Goal: Task Accomplishment & Management: Complete application form

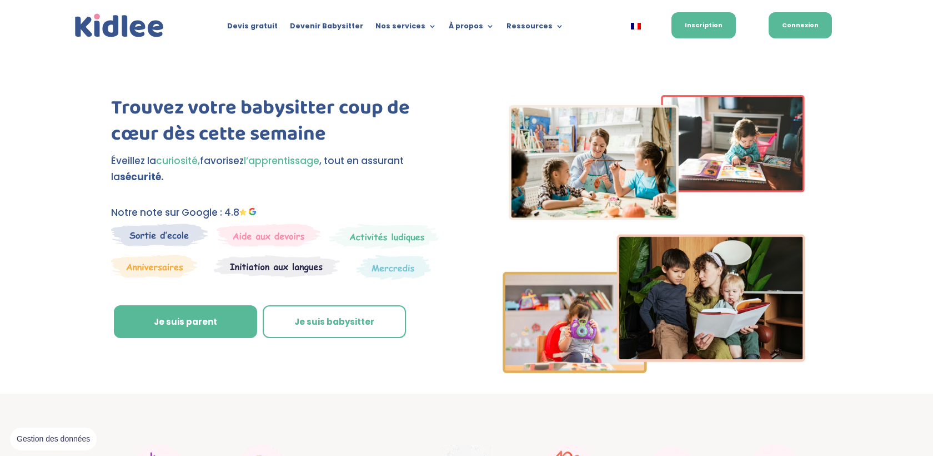
click at [824, 20] on link "Connexion" at bounding box center [800, 25] width 63 height 26
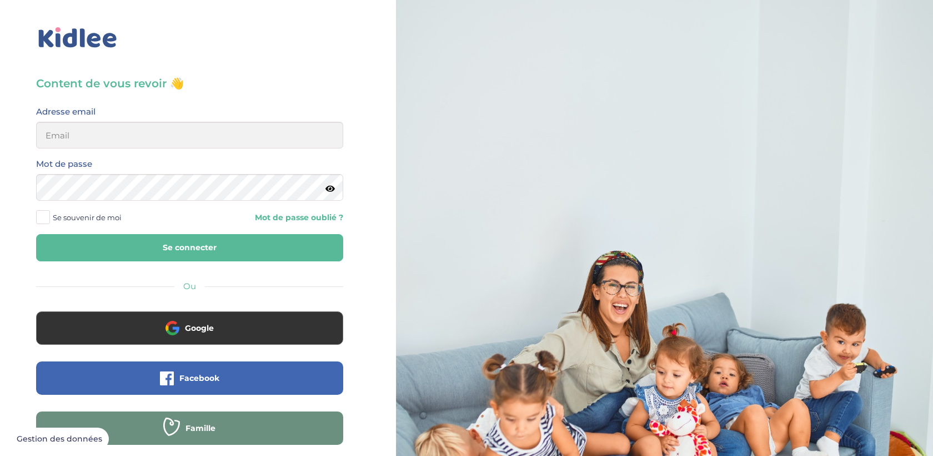
click at [153, 151] on div "Adresse email" at bounding box center [190, 130] width 324 height 52
click at [143, 136] on input "email" at bounding box center [189, 135] width 307 height 27
type input "trananne1305@gmail.com"
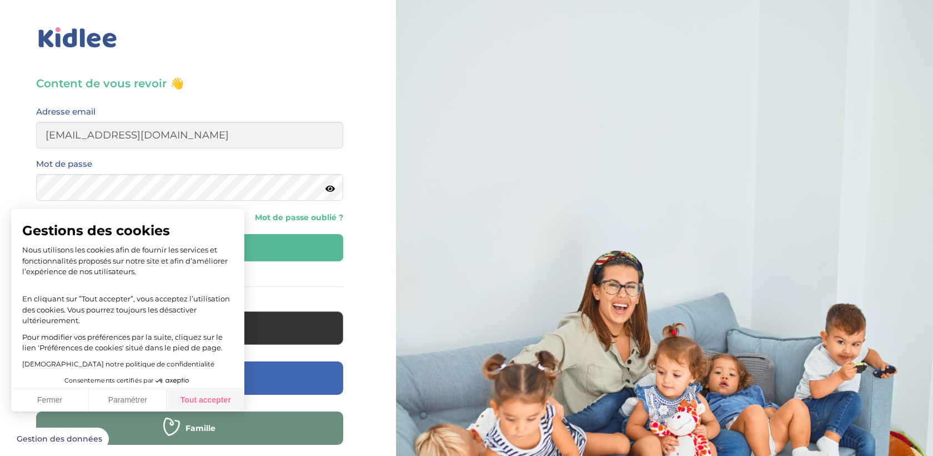
click at [201, 392] on button "Tout accepter" at bounding box center [206, 399] width 78 height 23
checkbox input "true"
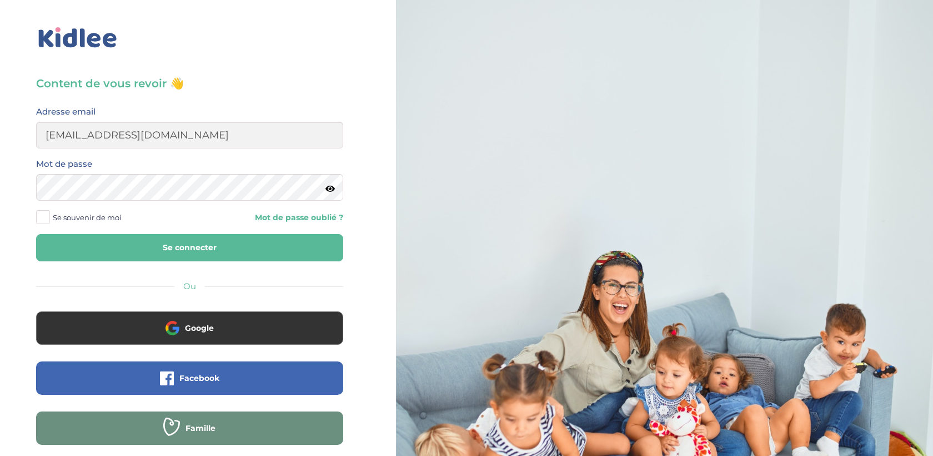
click at [241, 247] on button "Se connecter" at bounding box center [189, 247] width 307 height 27
click at [92, 212] on span "Se souvenir de moi" at bounding box center [87, 217] width 69 height 14
click at [0, 0] on input "Se souvenir de moi" at bounding box center [0, 0] width 0 height 0
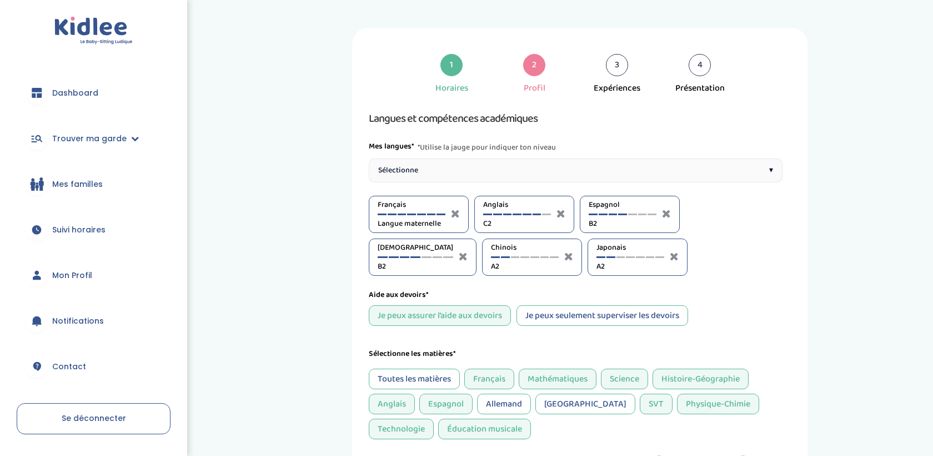
select select "Terminale"
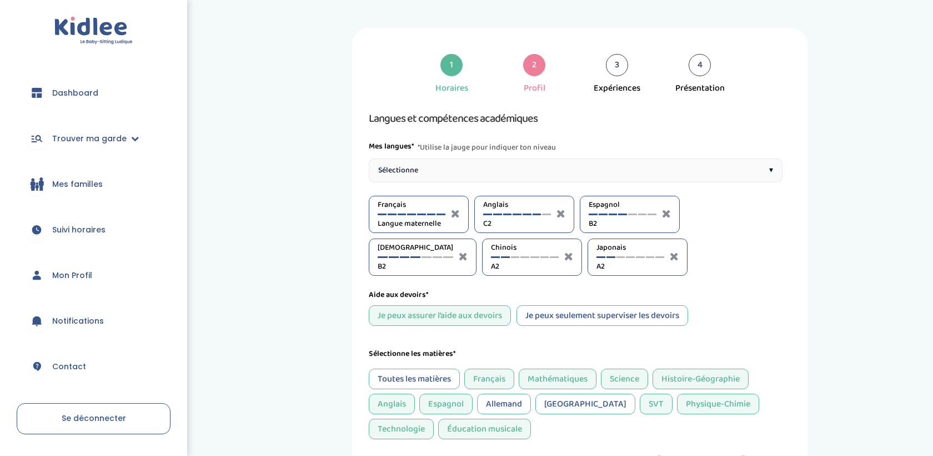
select select "Terminale"
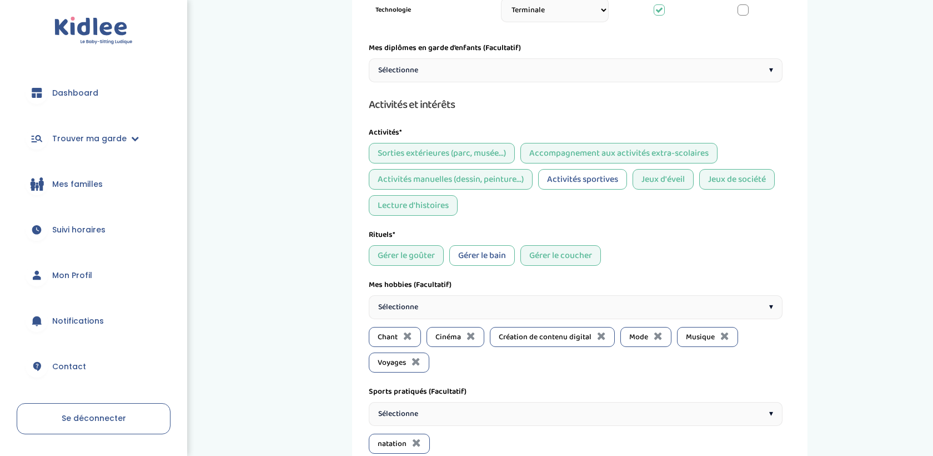
scroll to position [843, 0]
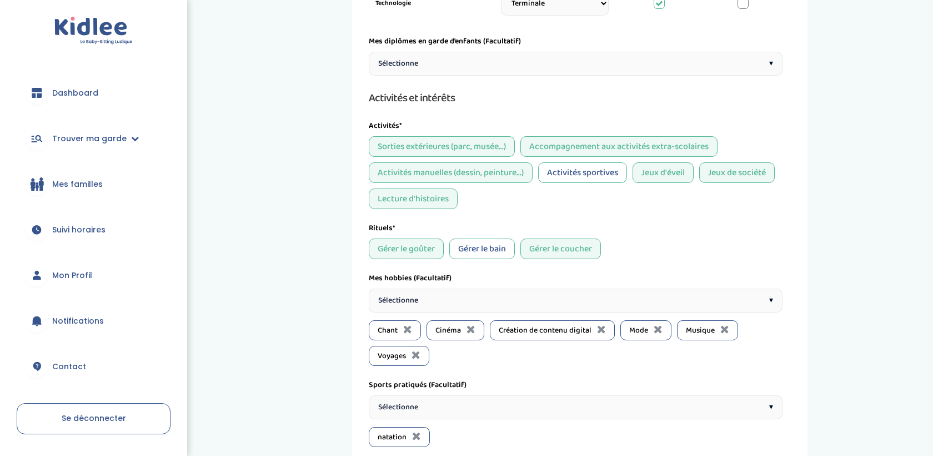
click at [549, 58] on div "Sélectionne ▾" at bounding box center [576, 64] width 414 height 24
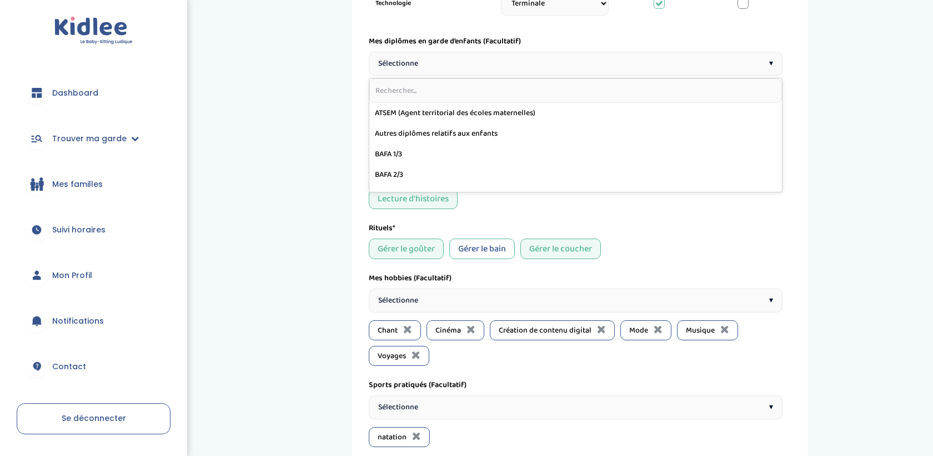
click at [549, 57] on div "Sélectionne ▾" at bounding box center [576, 64] width 414 height 24
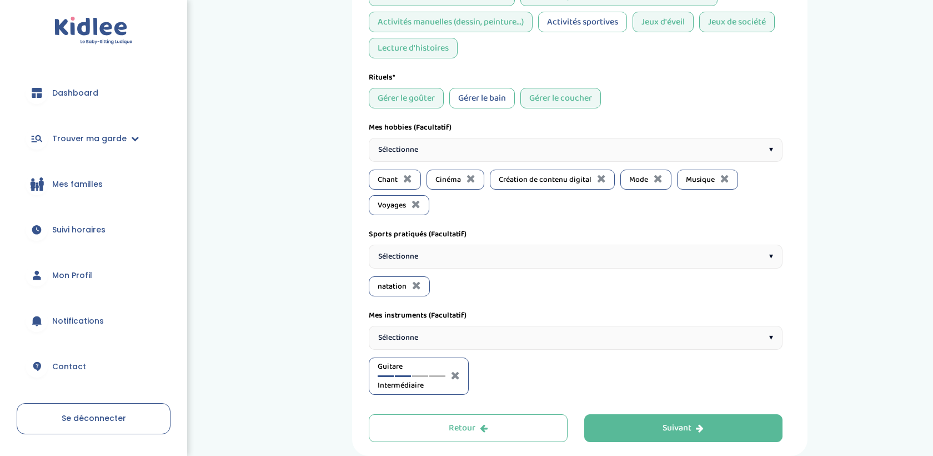
scroll to position [1051, 0]
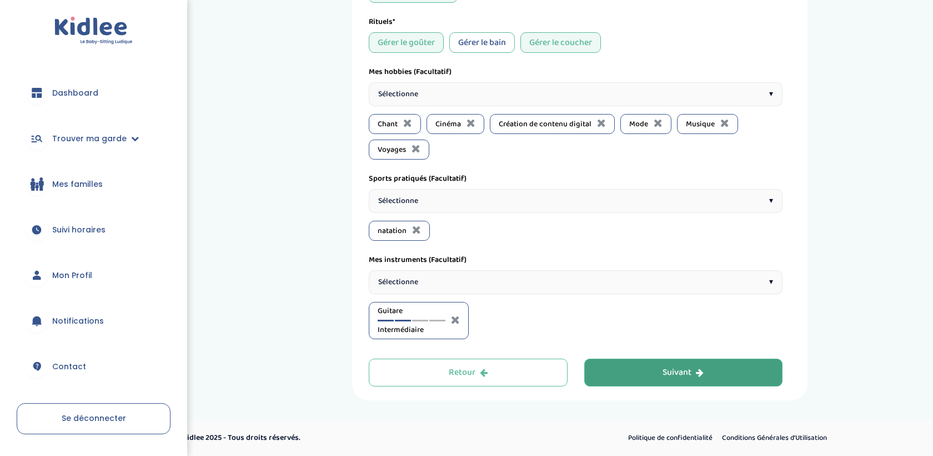
click at [643, 373] on button "Suivant" at bounding box center [683, 372] width 199 height 28
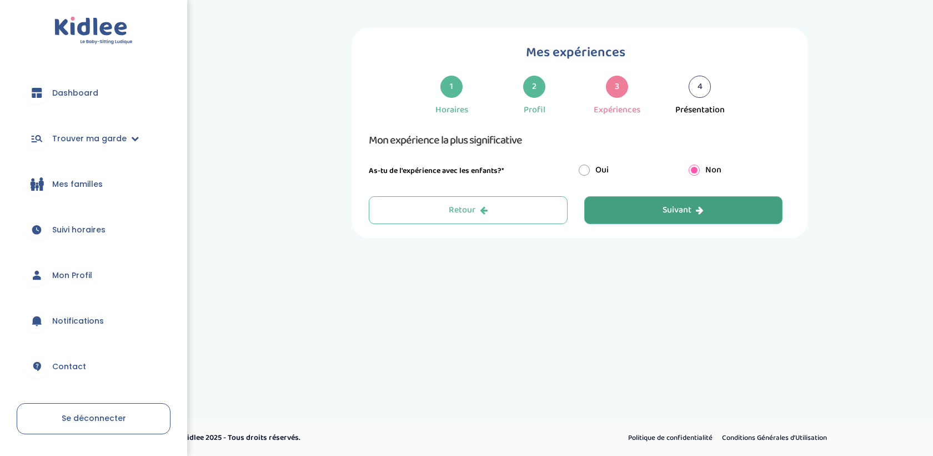
scroll to position [0, 0]
click at [661, 218] on button "Suivant" at bounding box center [683, 210] width 199 height 28
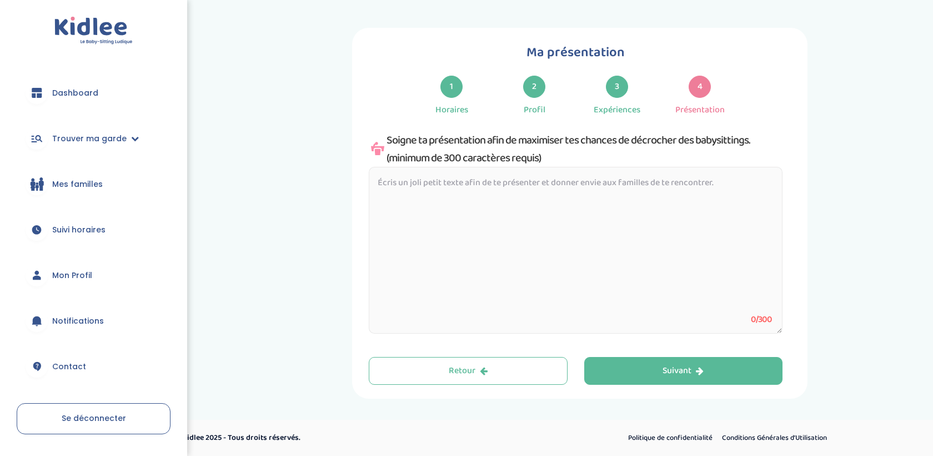
click at [648, 238] on textarea at bounding box center [576, 250] width 414 height 167
click at [659, 190] on textarea at bounding box center [576, 250] width 414 height 167
